Goal: Task Accomplishment & Management: Manage account settings

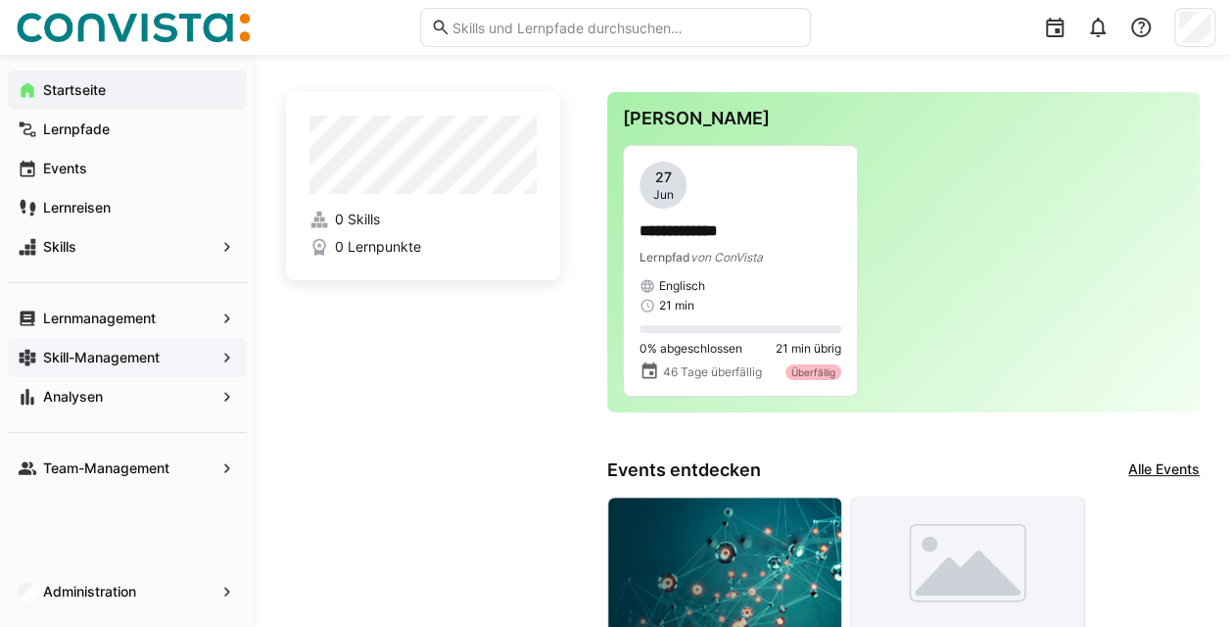
click at [0, 0] on app-navigation-label "Skill-Management" at bounding box center [0, 0] width 0 height 0
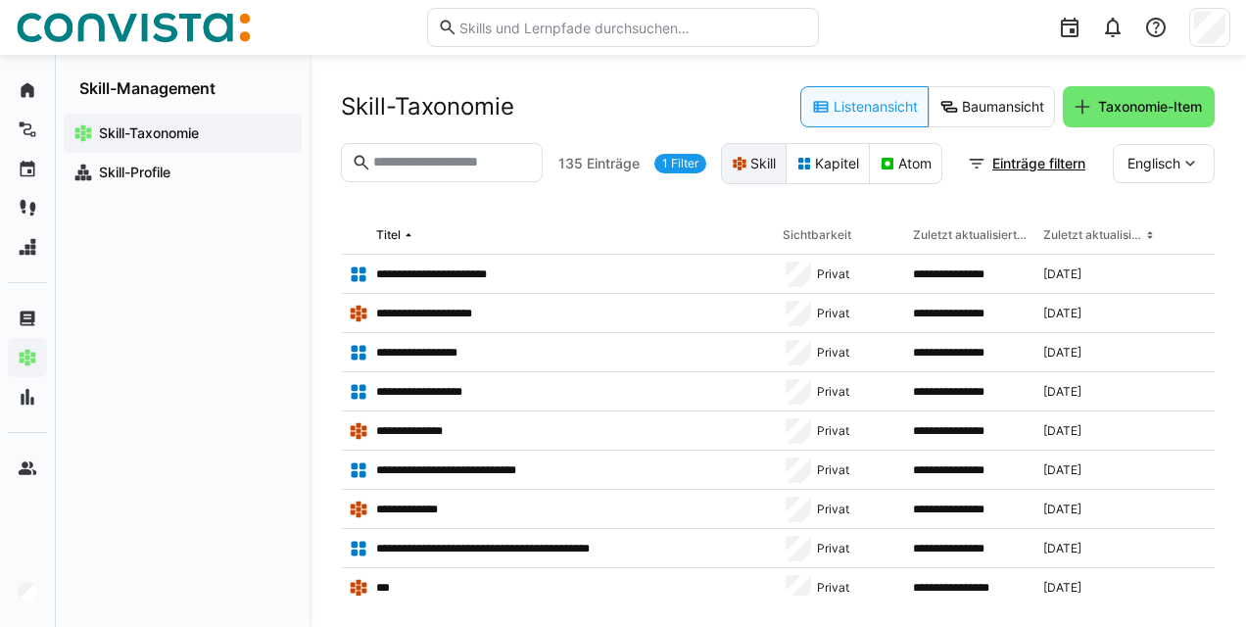
click at [740, 159] on eds-icon at bounding box center [740, 164] width 16 height 16
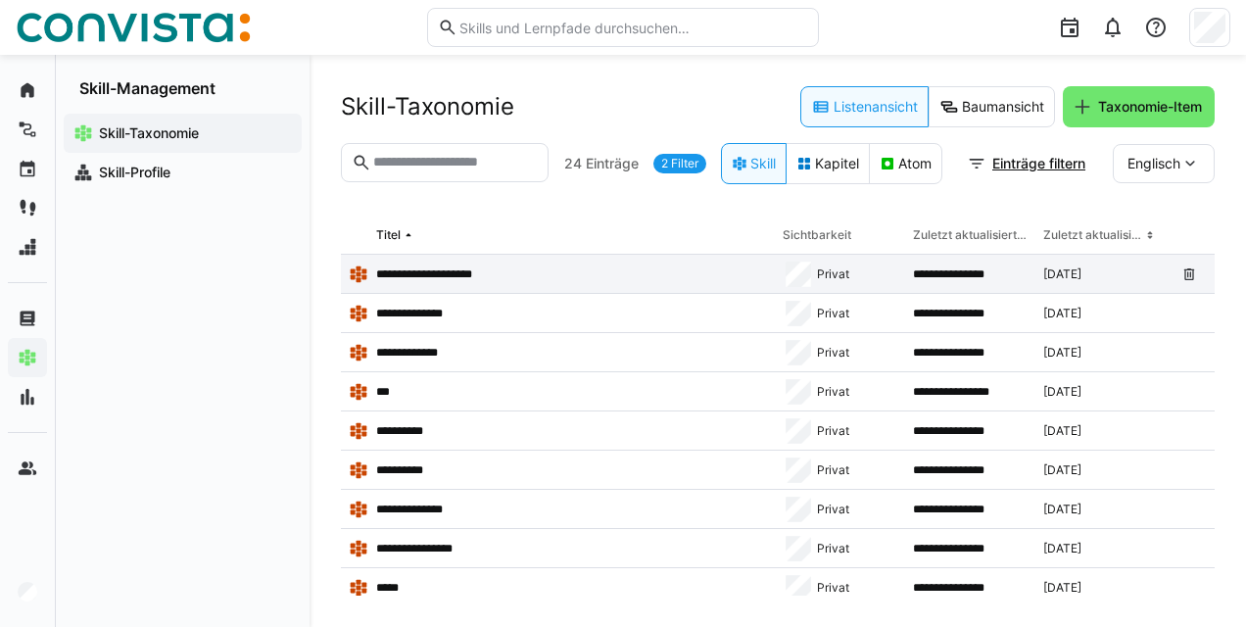
click at [458, 277] on p "**********" at bounding box center [434, 274] width 117 height 16
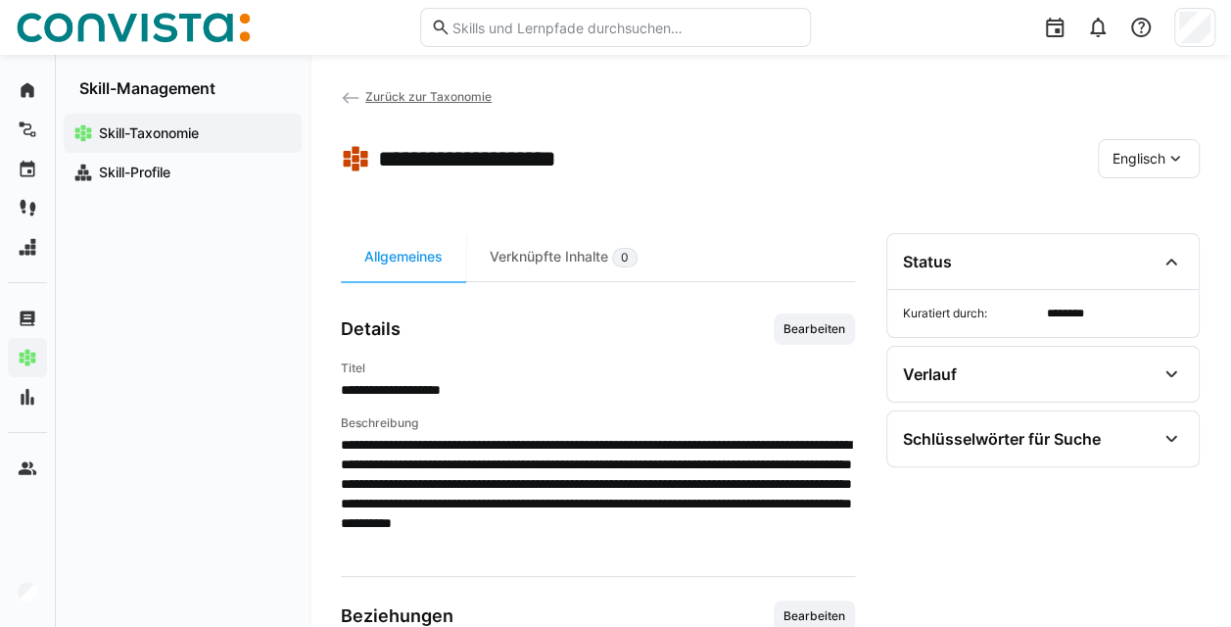
click at [387, 104] on app-back-navigation "Zurück zur Taxonomie" at bounding box center [416, 97] width 151 height 22
click at [386, 96] on span "Zurück zur Taxonomie" at bounding box center [428, 96] width 126 height 15
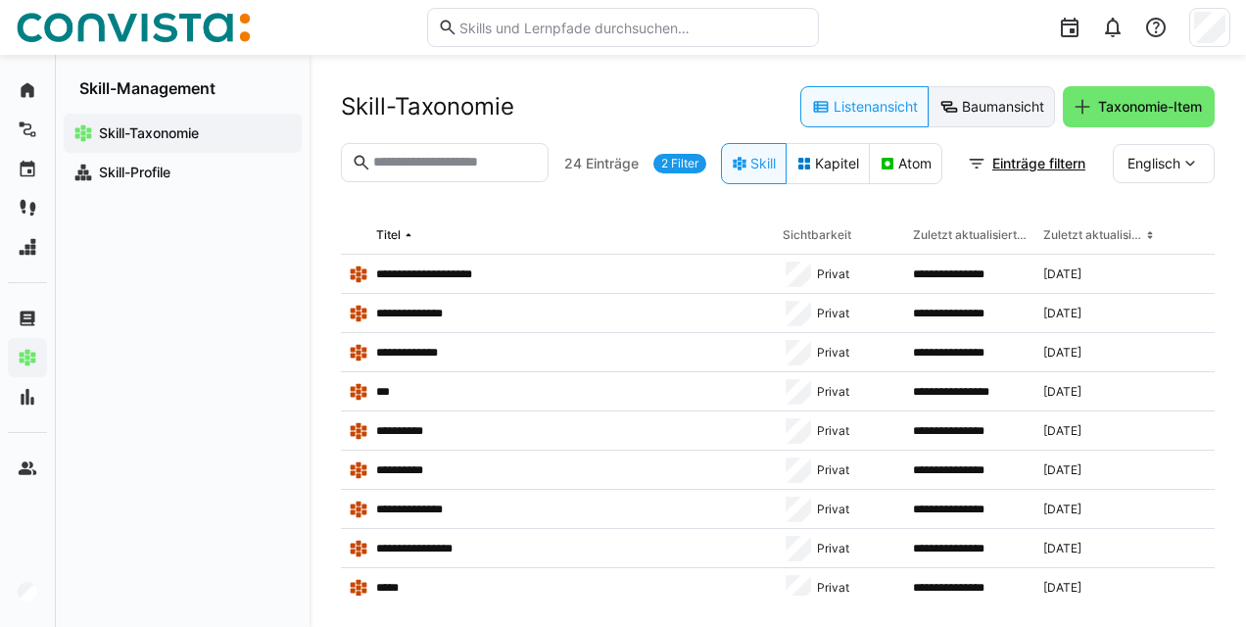
click at [962, 114] on eds-button-option "Baumansicht" at bounding box center [992, 106] width 126 height 41
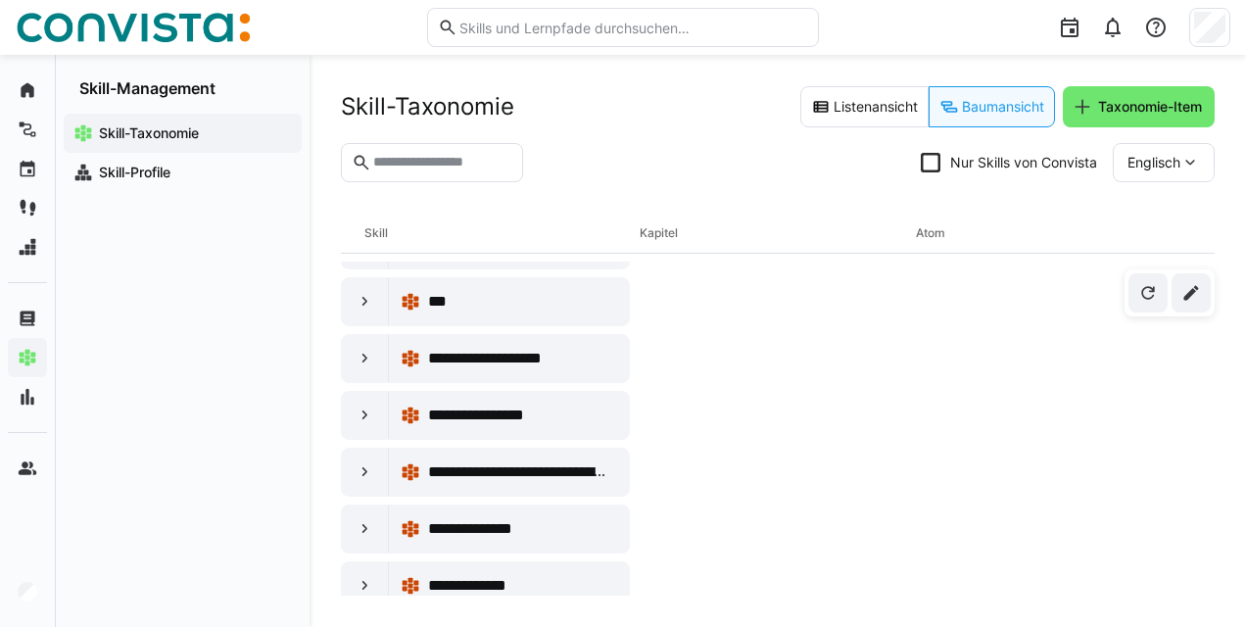
scroll to position [3820, 0]
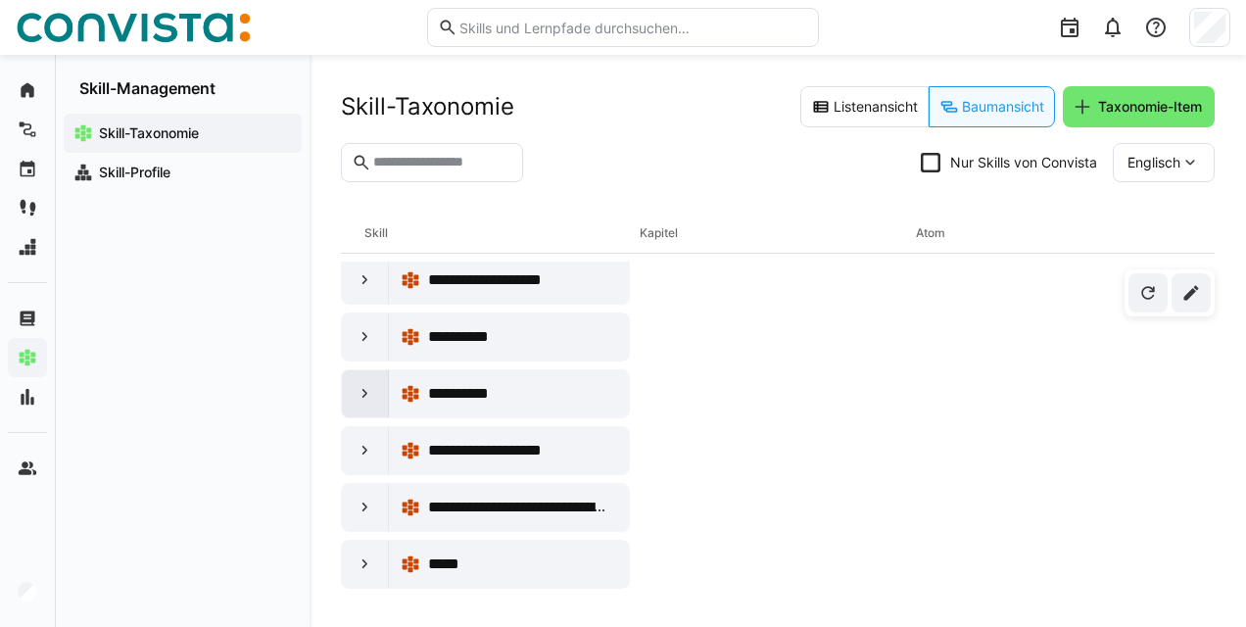
click at [369, 384] on eds-icon at bounding box center [366, 394] width 20 height 20
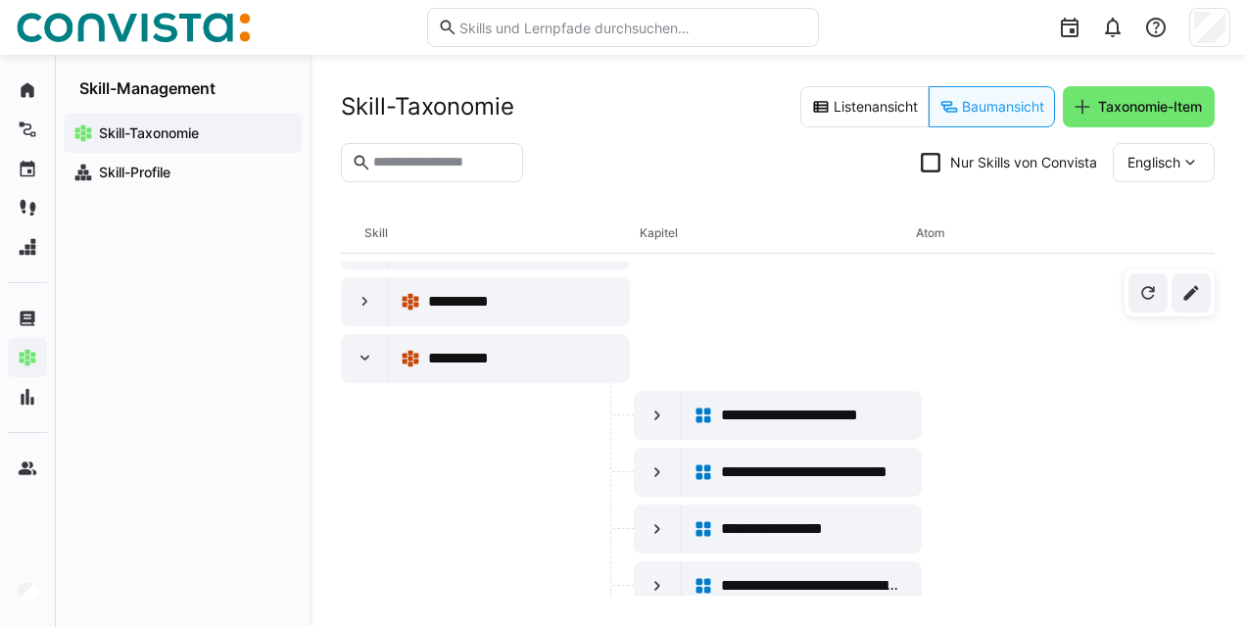
scroll to position [3849, 0]
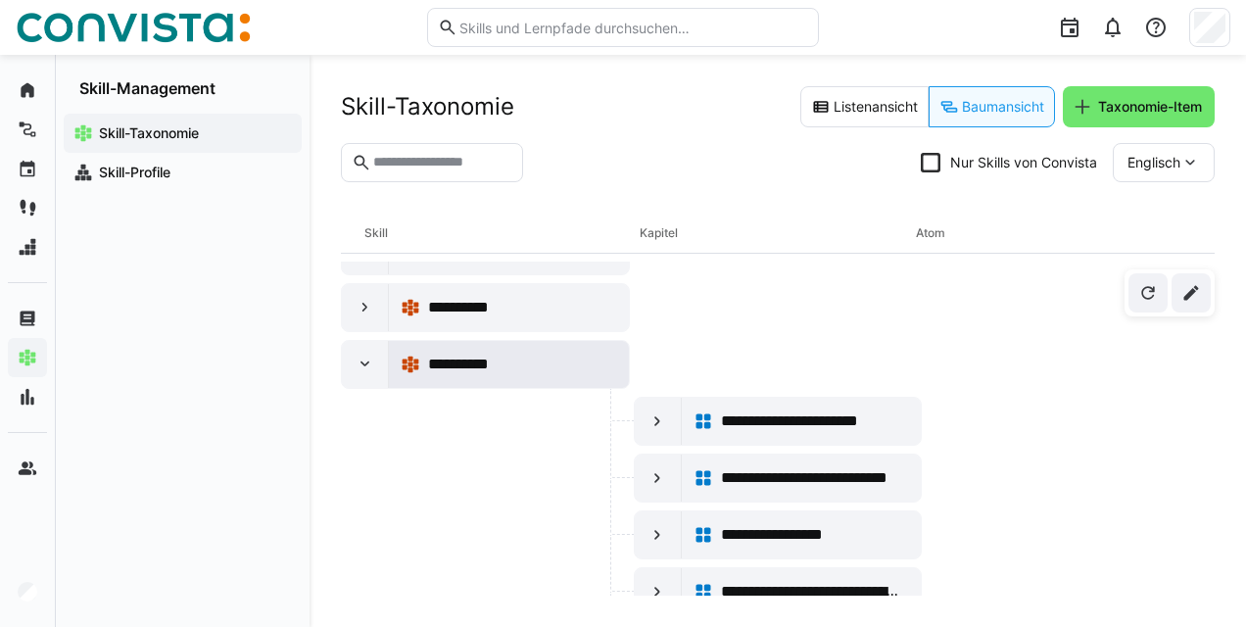
click at [458, 341] on div "**********" at bounding box center [509, 364] width 240 height 47
click at [361, 355] on eds-icon at bounding box center [366, 365] width 20 height 20
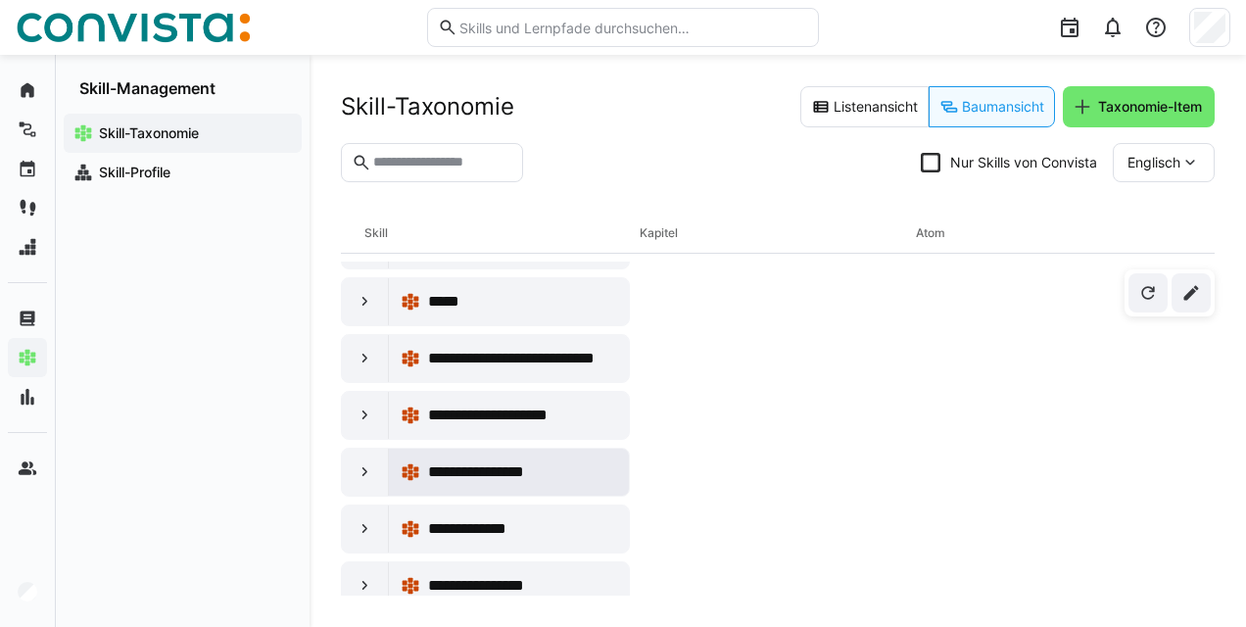
scroll to position [20227, 0]
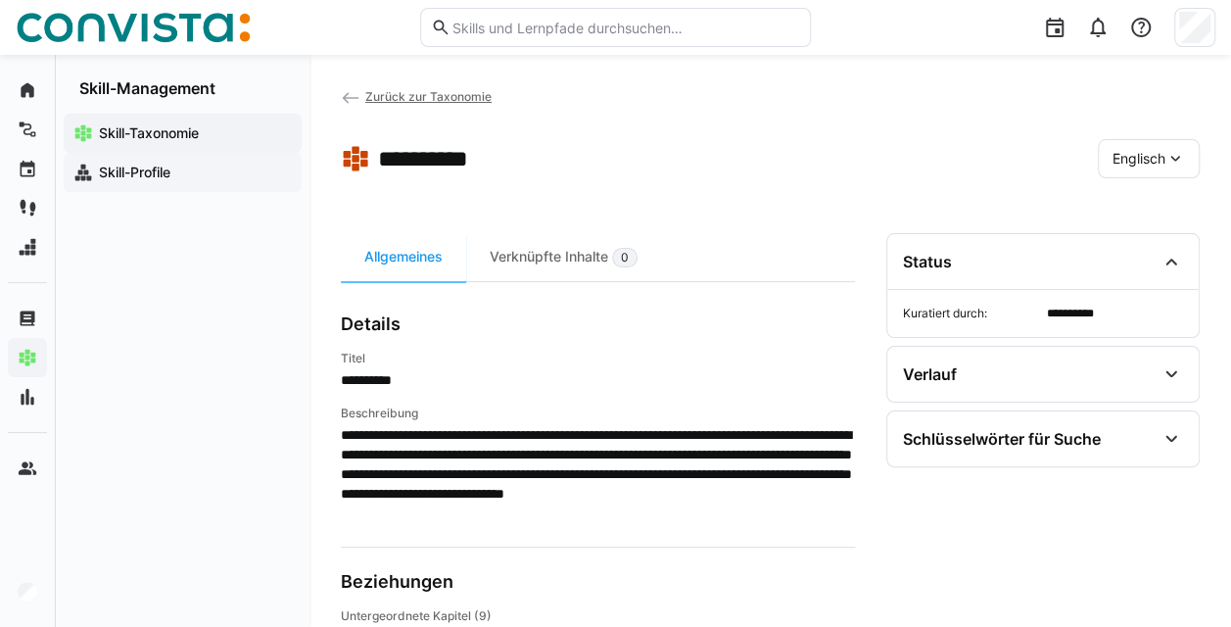
click at [154, 181] on span "Skill-Profile" at bounding box center [194, 173] width 196 height 20
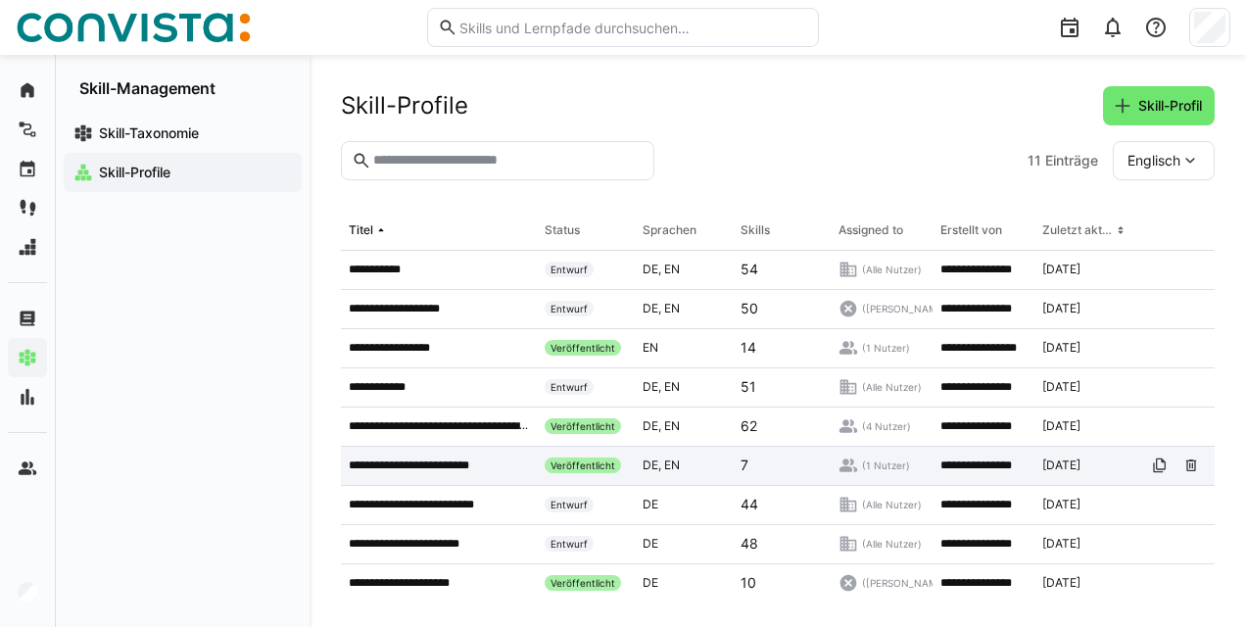
click at [437, 458] on p "**********" at bounding box center [422, 465] width 147 height 16
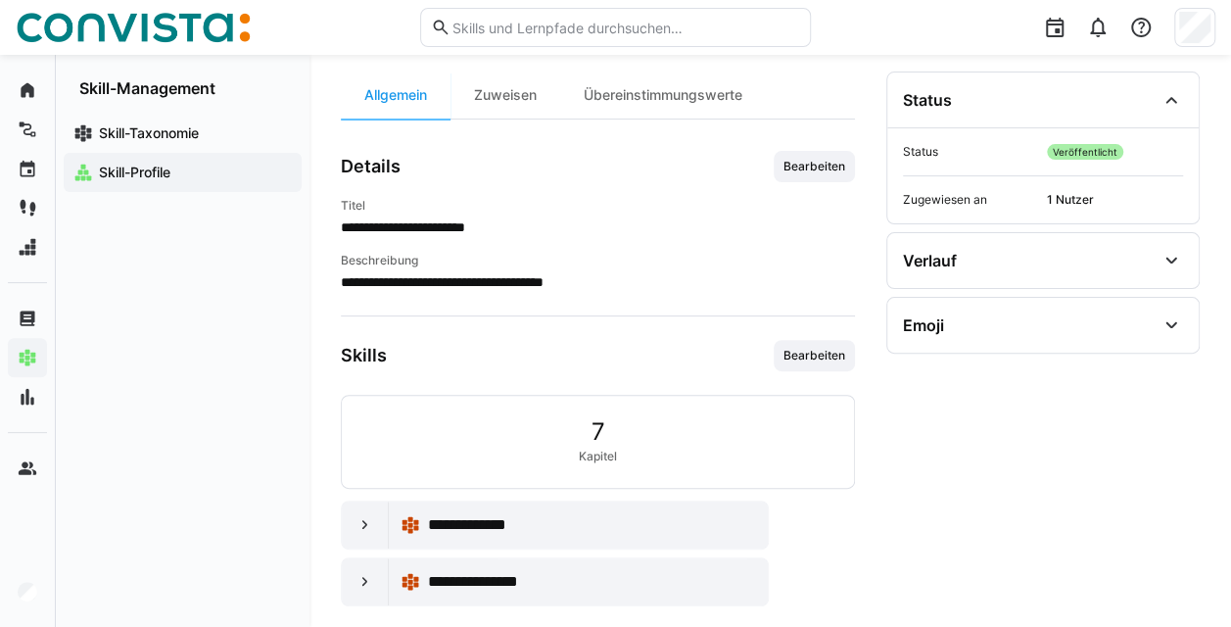
scroll to position [146, 0]
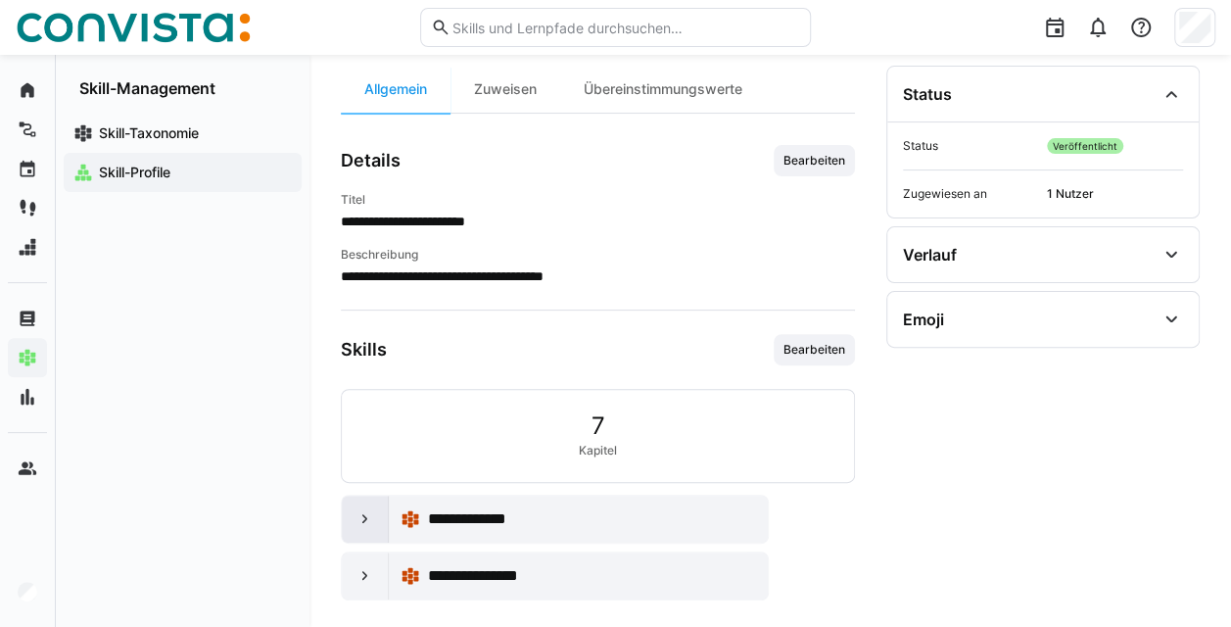
click at [378, 512] on div at bounding box center [365, 519] width 47 height 47
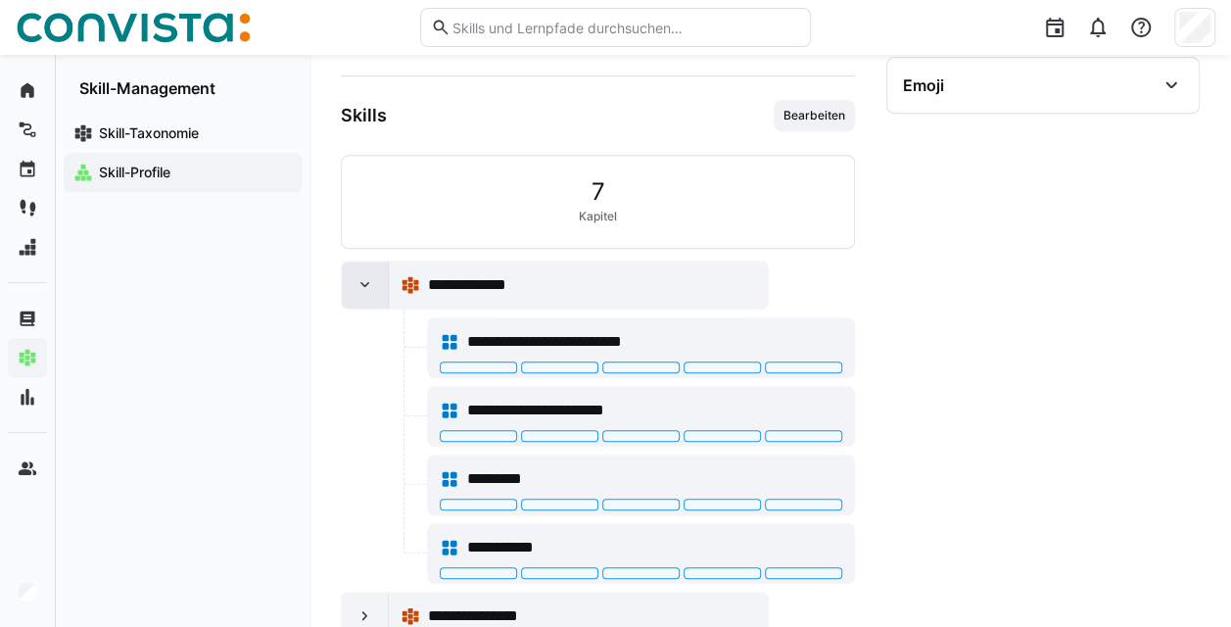
scroll to position [417, 0]
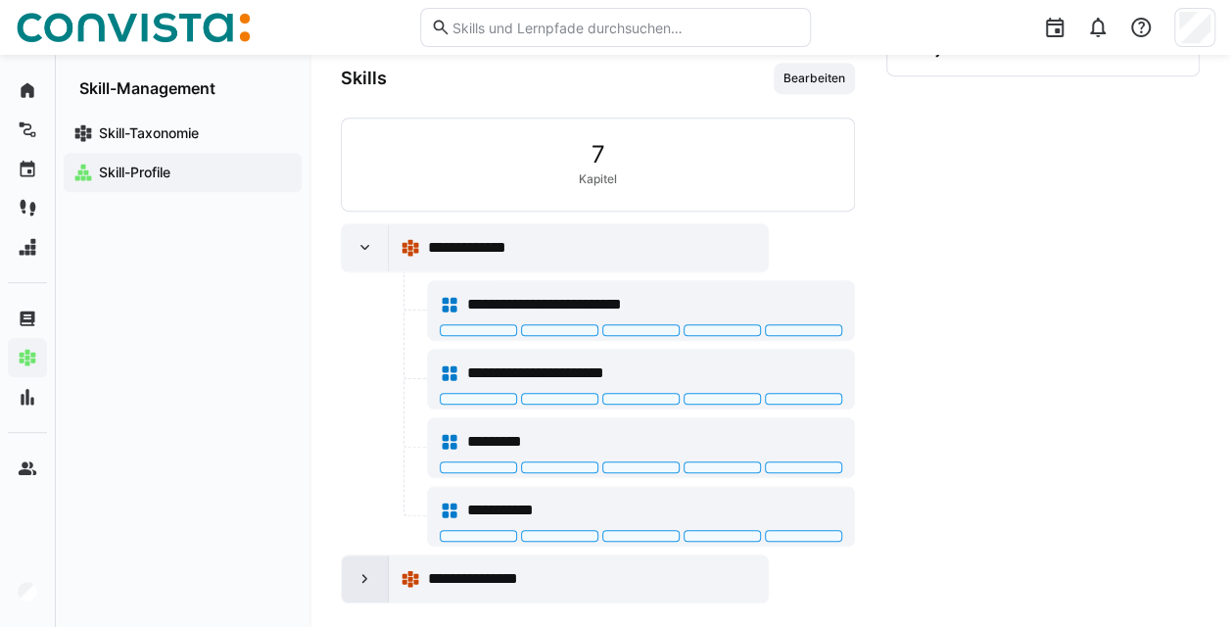
click at [356, 573] on eds-icon at bounding box center [366, 579] width 20 height 20
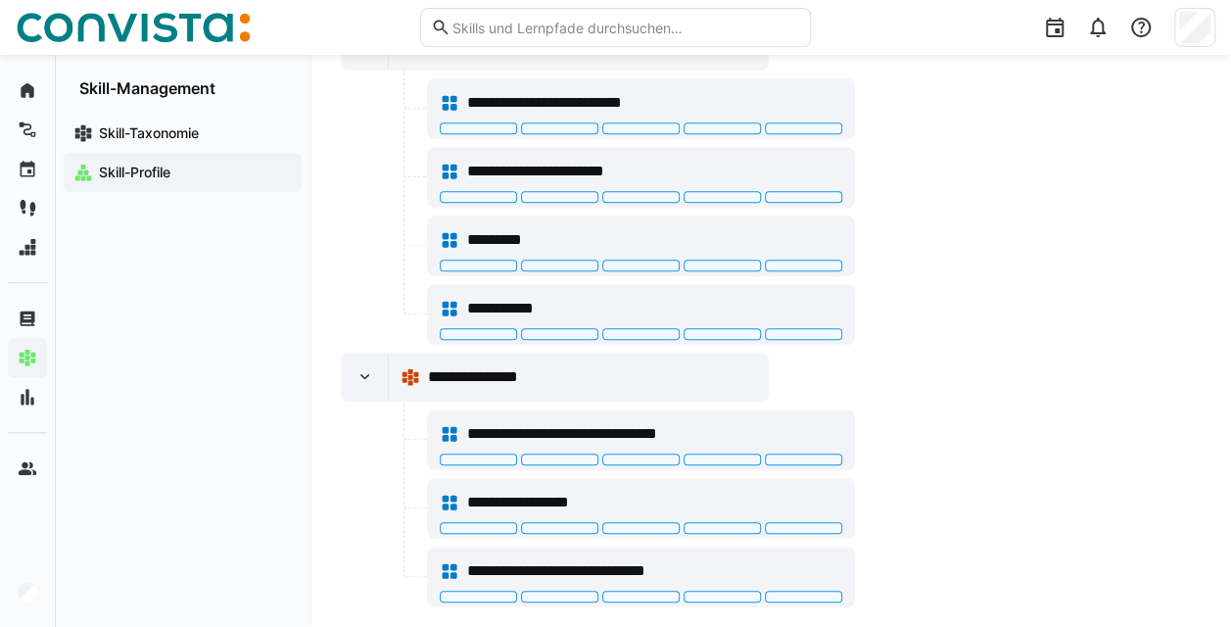
scroll to position [621, 0]
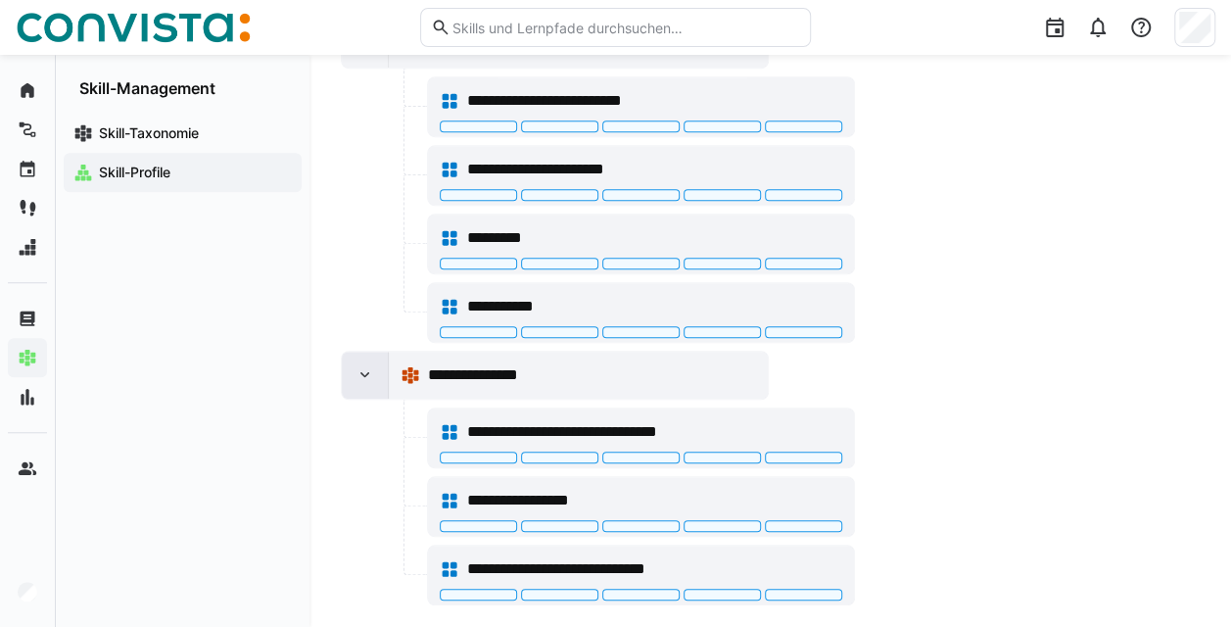
click at [376, 371] on div at bounding box center [365, 375] width 47 height 47
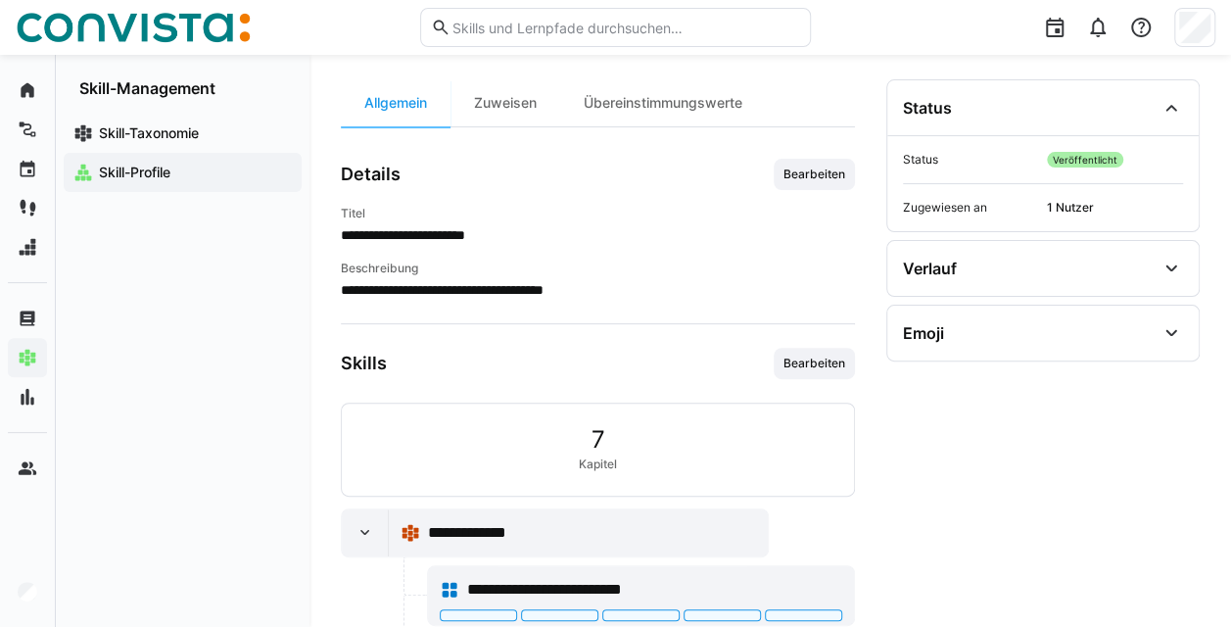
scroll to position [25, 0]
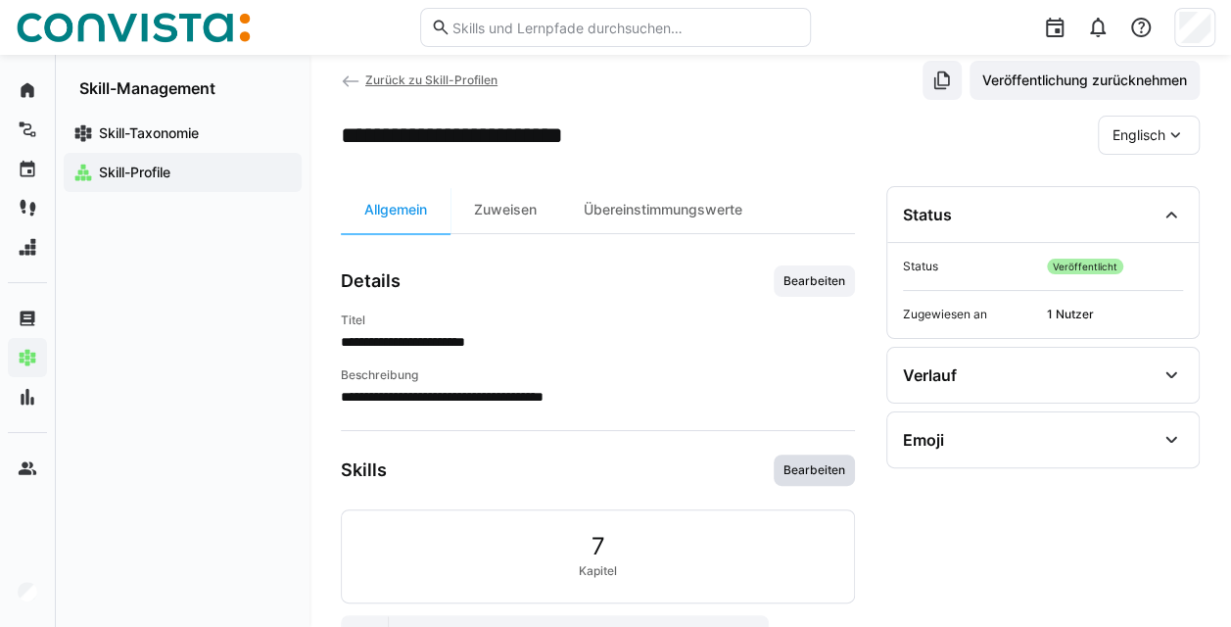
click at [846, 480] on span "Bearbeiten" at bounding box center [814, 469] width 81 height 31
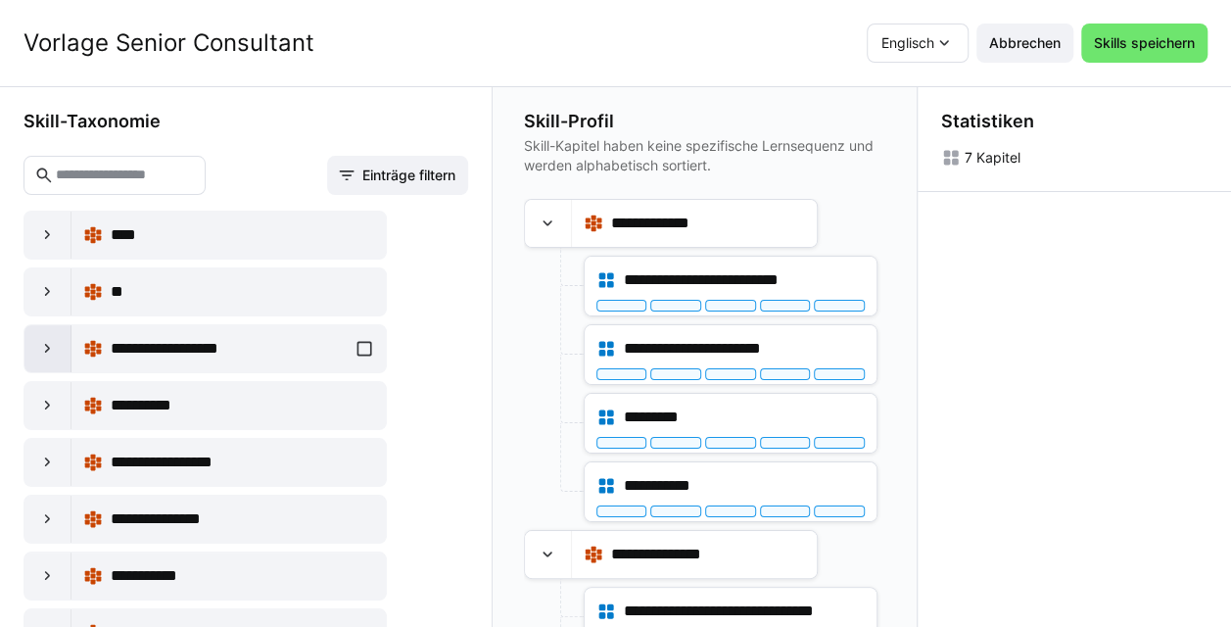
click at [58, 349] on div at bounding box center [47, 348] width 47 height 47
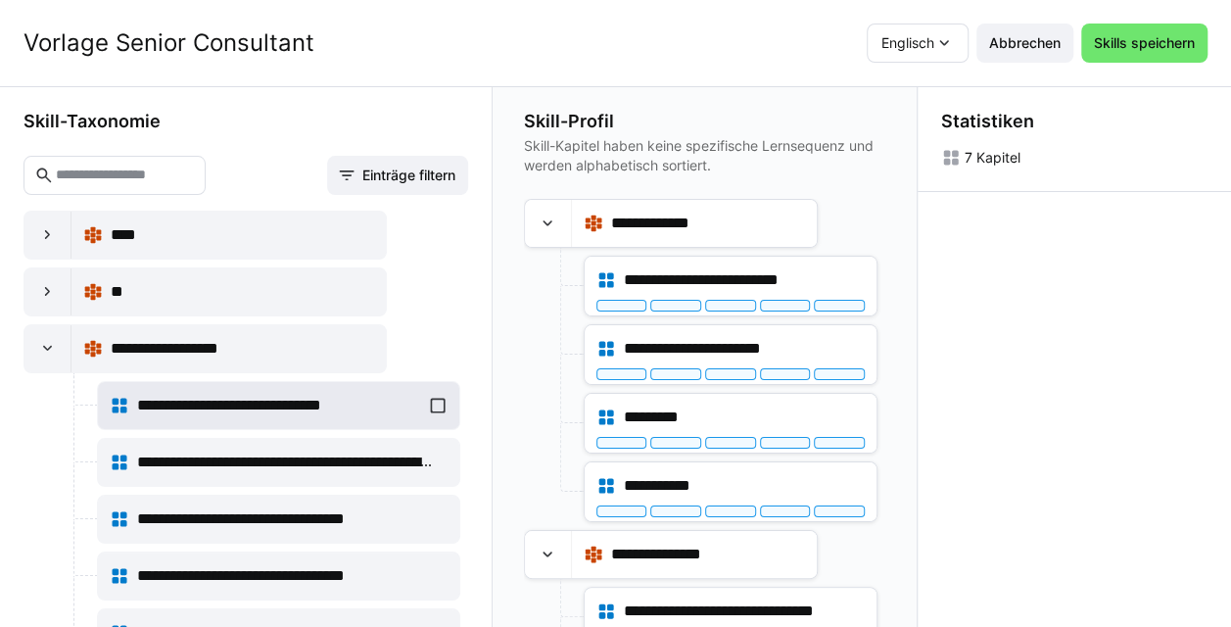
scroll to position [98, 0]
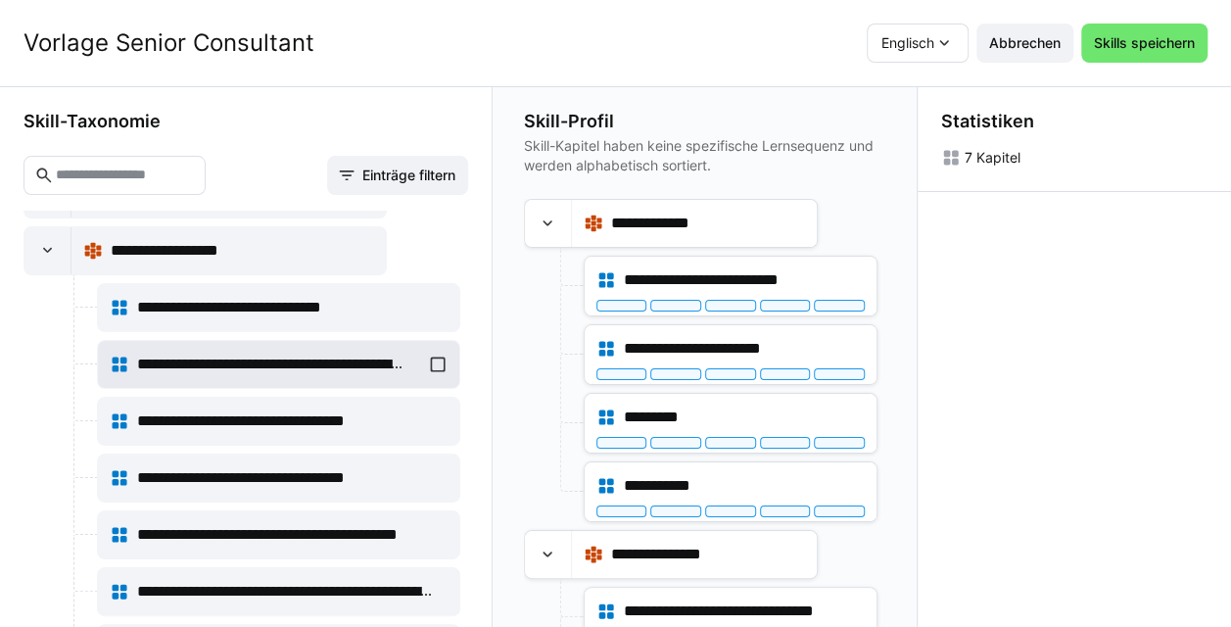
click at [430, 360] on div "**********" at bounding box center [279, 364] width 338 height 39
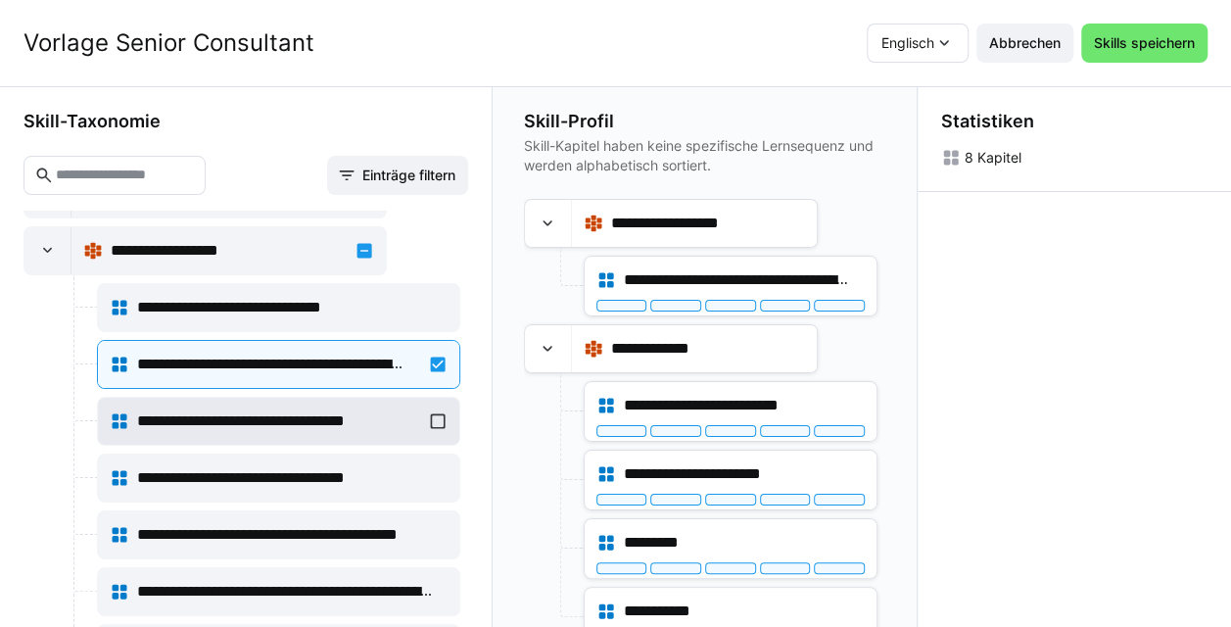
click at [431, 416] on div "**********" at bounding box center [279, 421] width 338 height 39
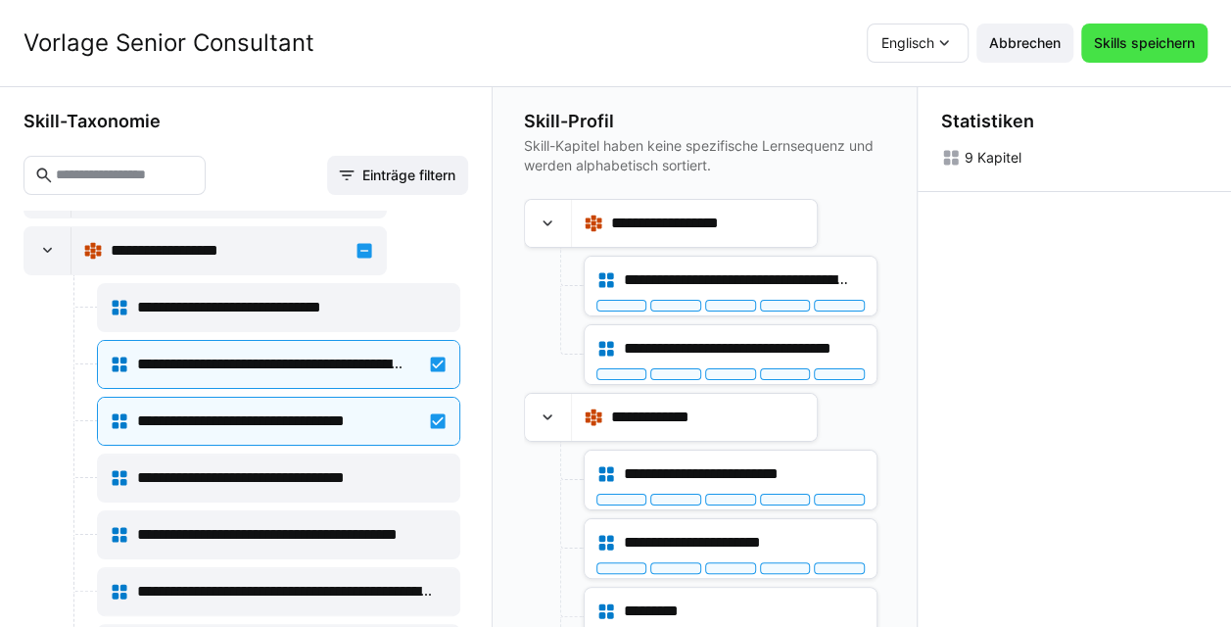
click at [1165, 40] on span "Skills speichern" at bounding box center [1144, 43] width 107 height 20
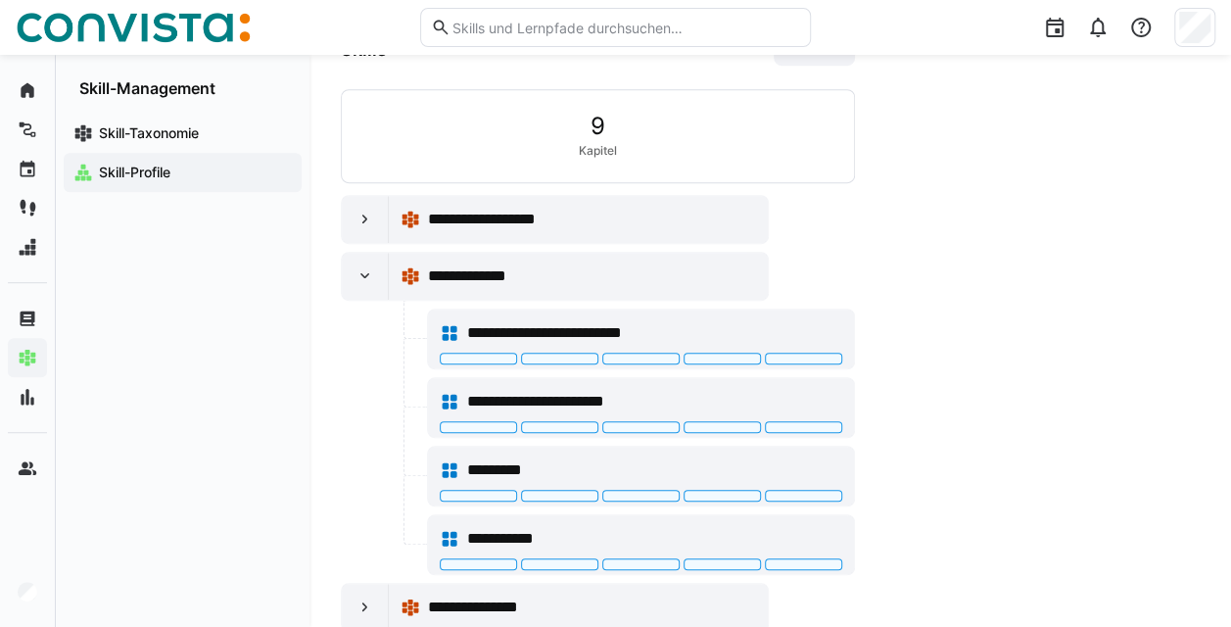
scroll to position [474, 0]
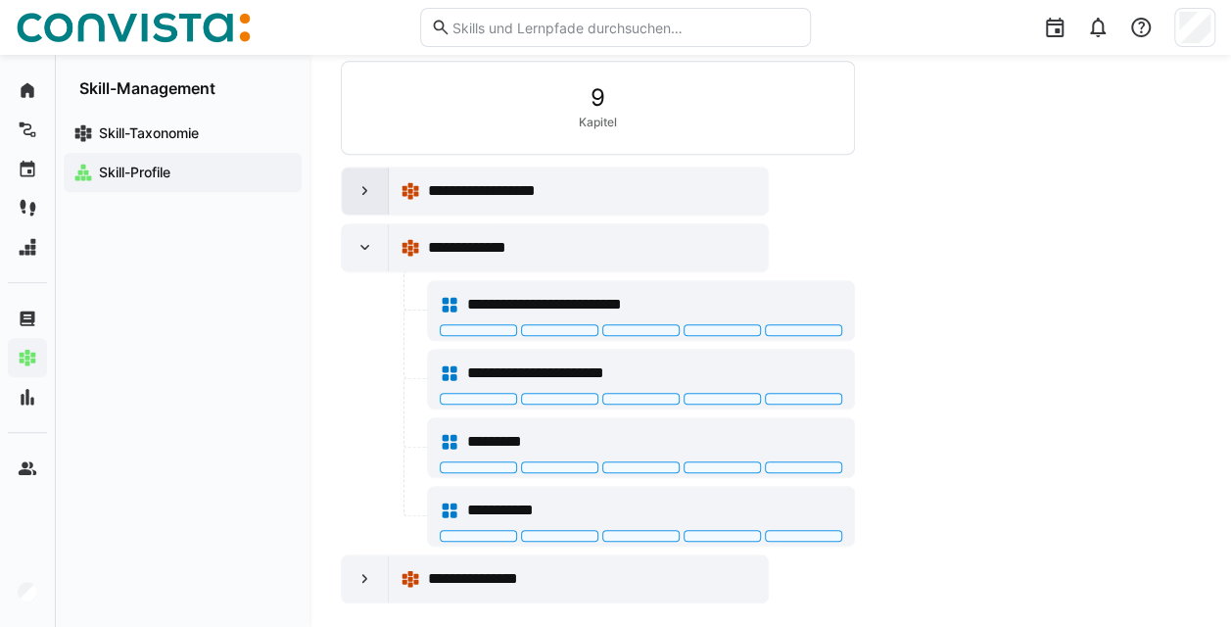
click at [372, 200] on div at bounding box center [365, 190] width 47 height 47
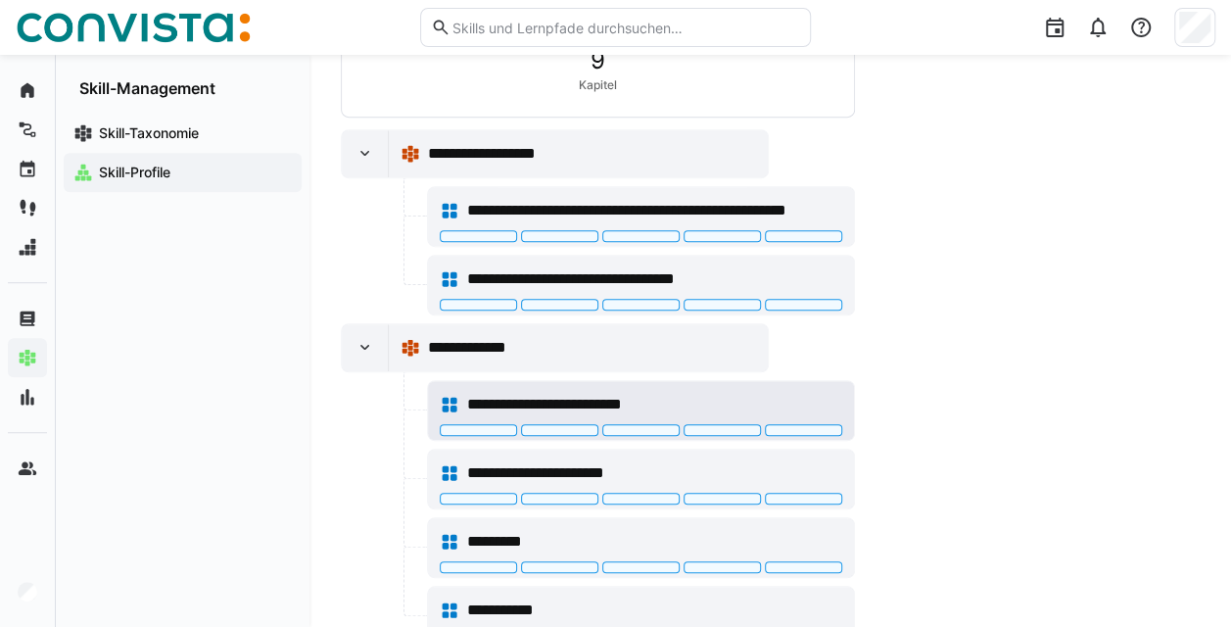
scroll to position [609, 0]
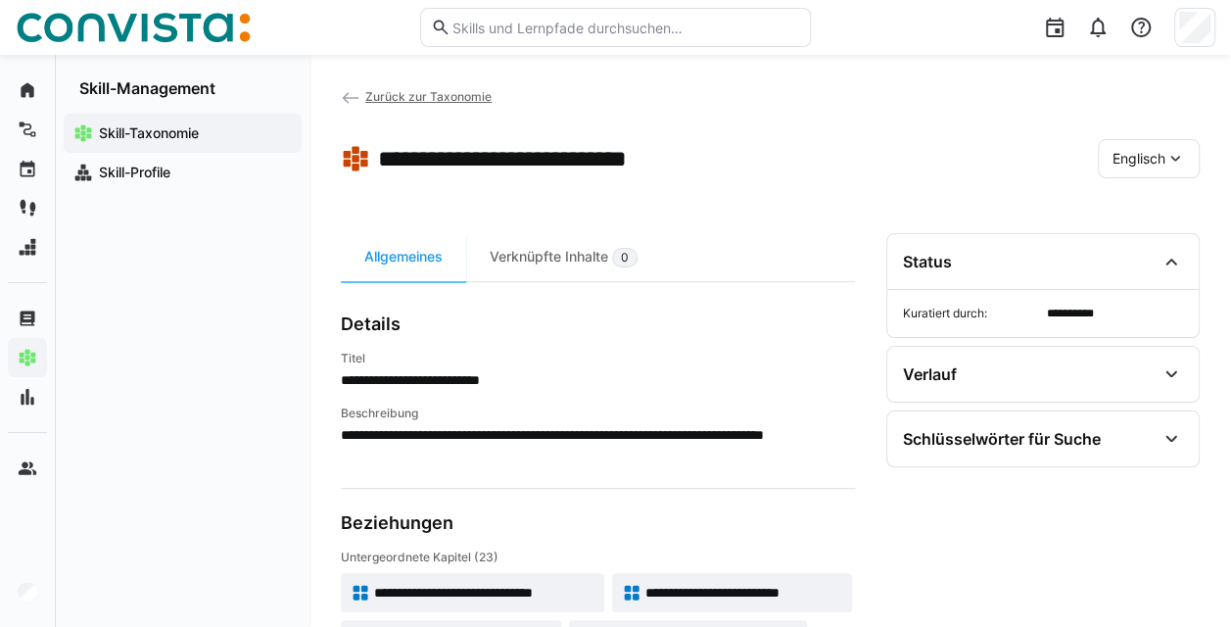
click at [361, 96] on link "Zurück zur Taxonomie" at bounding box center [416, 96] width 151 height 15
